Goal: Navigation & Orientation: Find specific page/section

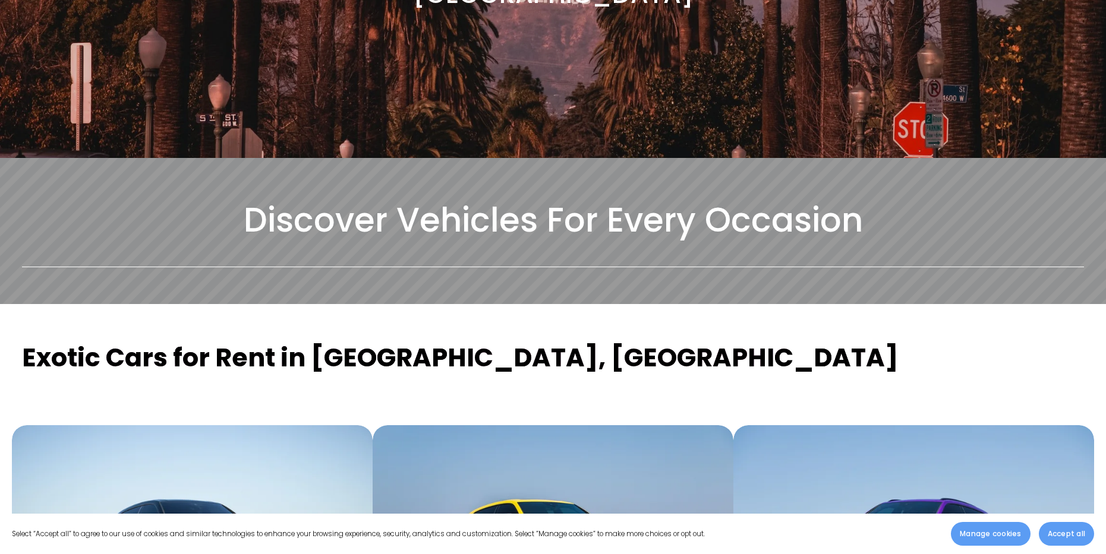
scroll to position [238, 0]
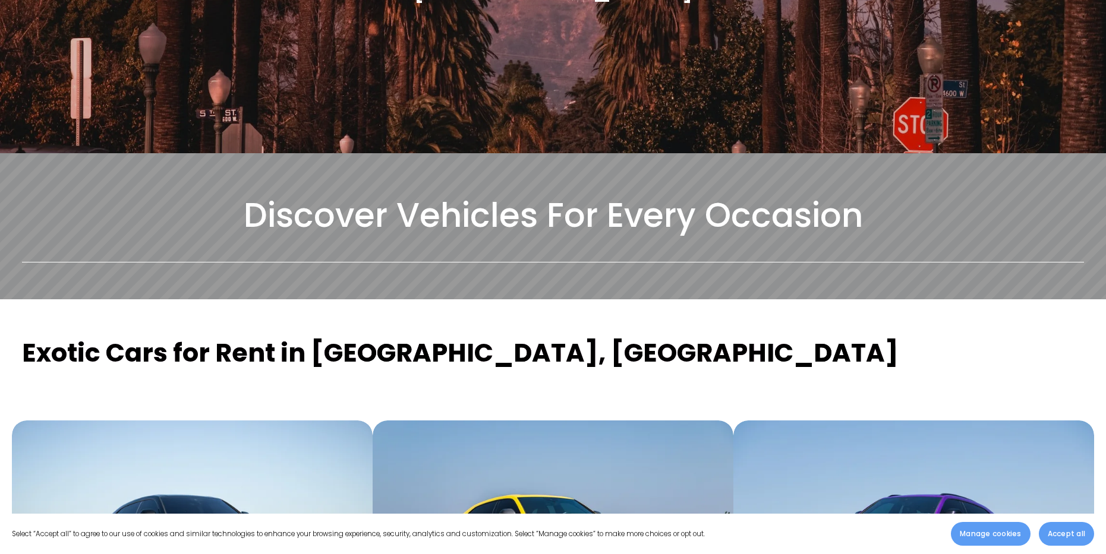
click at [1048, 532] on span "Accept all" at bounding box center [1066, 534] width 37 height 11
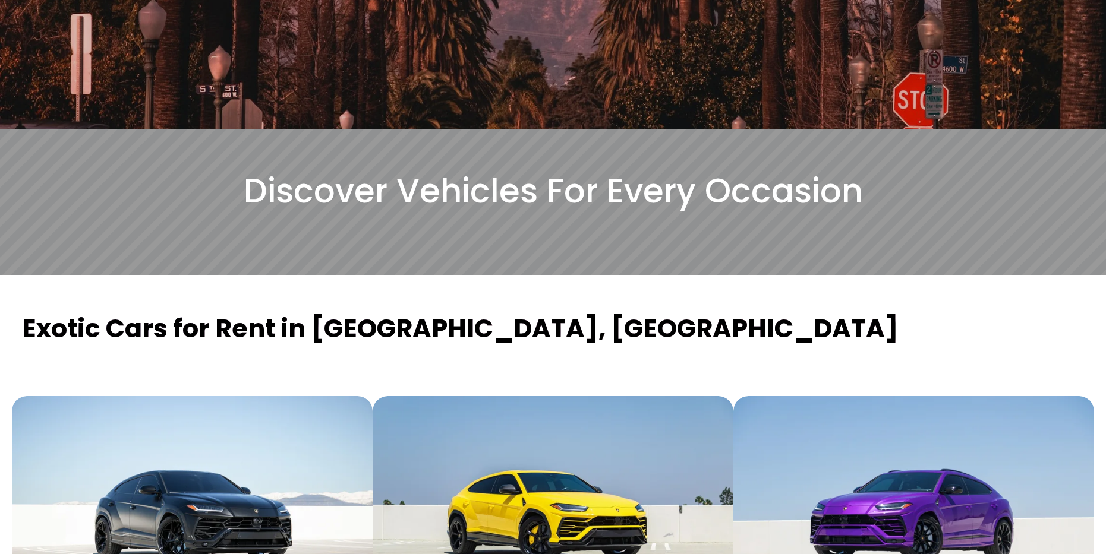
scroll to position [0, 0]
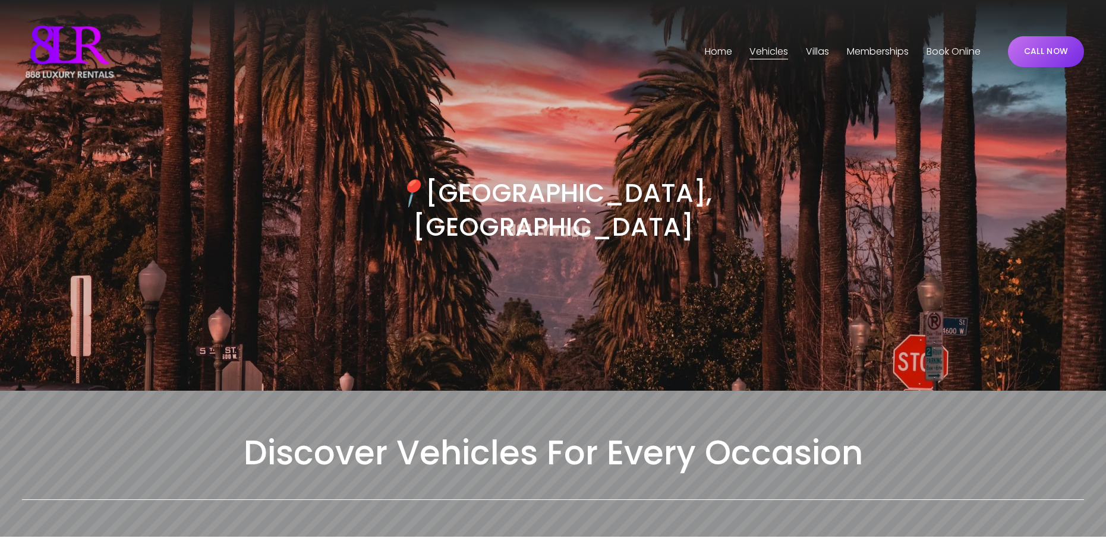
click at [710, 49] on link "Home" at bounding box center [718, 51] width 27 height 19
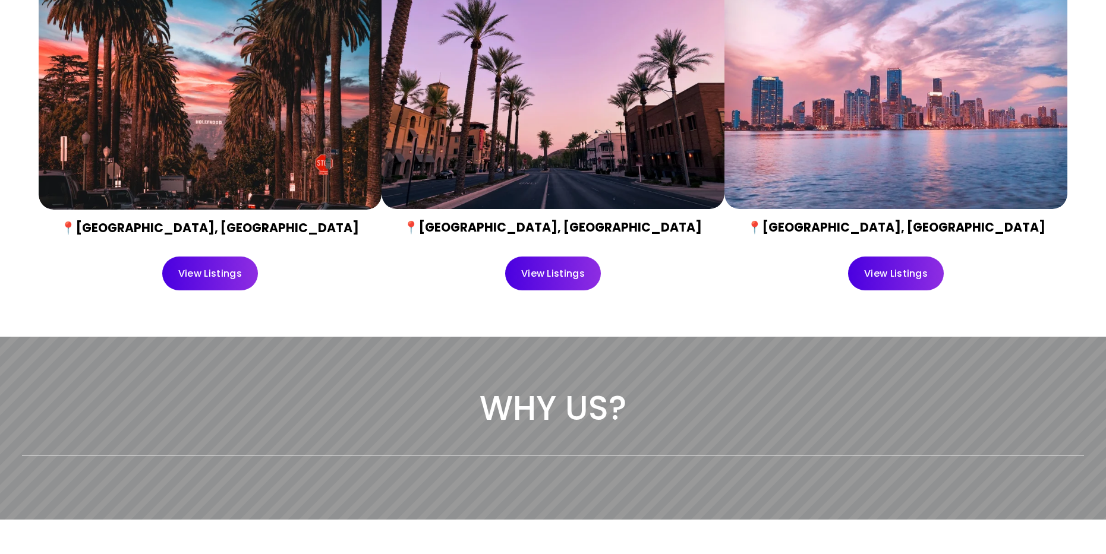
scroll to position [594, 0]
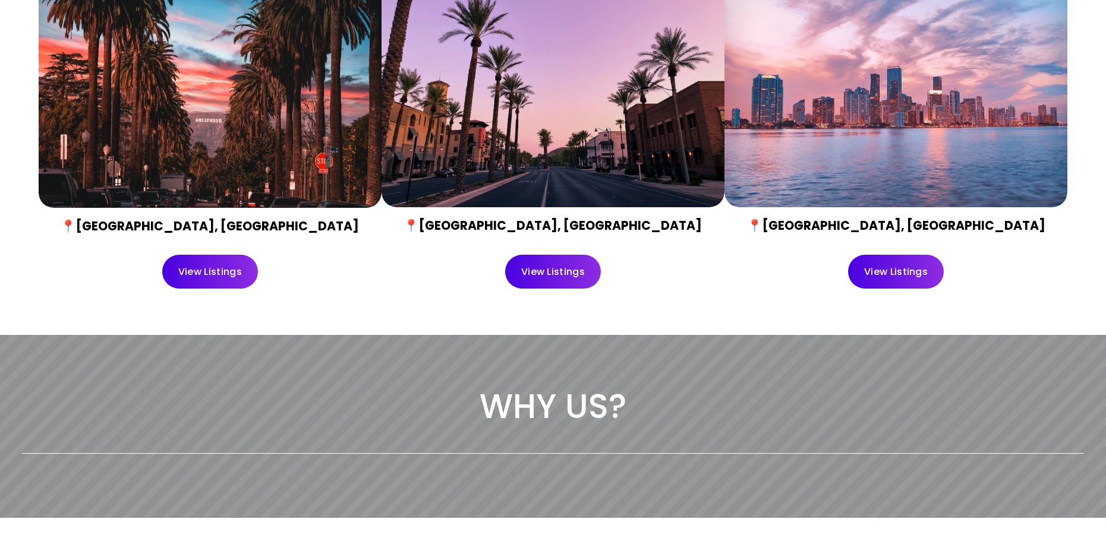
click at [201, 279] on link "View Listings" at bounding box center [210, 272] width 96 height 34
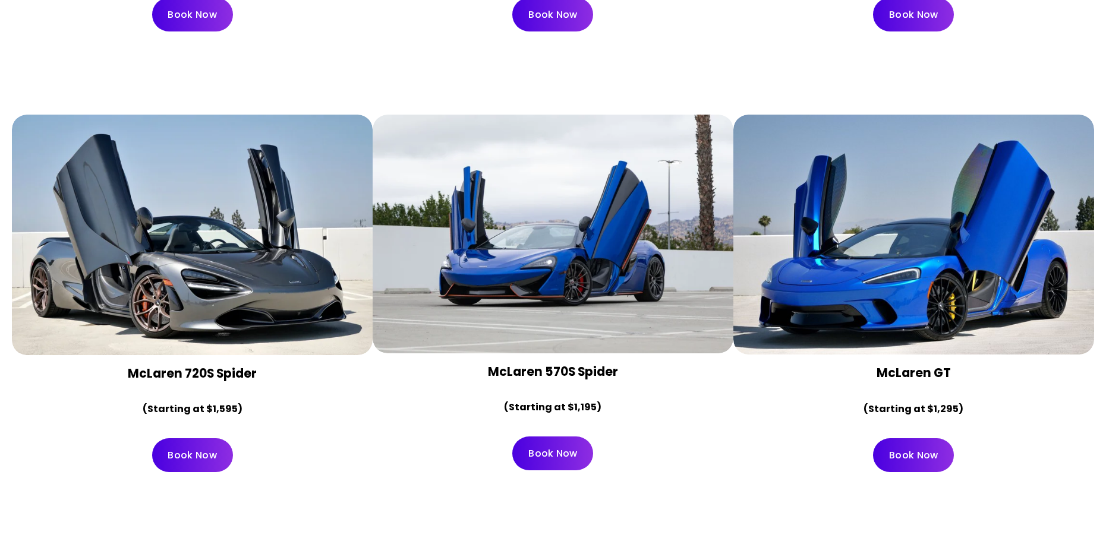
scroll to position [1426, 0]
